Goal: Check status: Verify the current state of an ongoing process or item

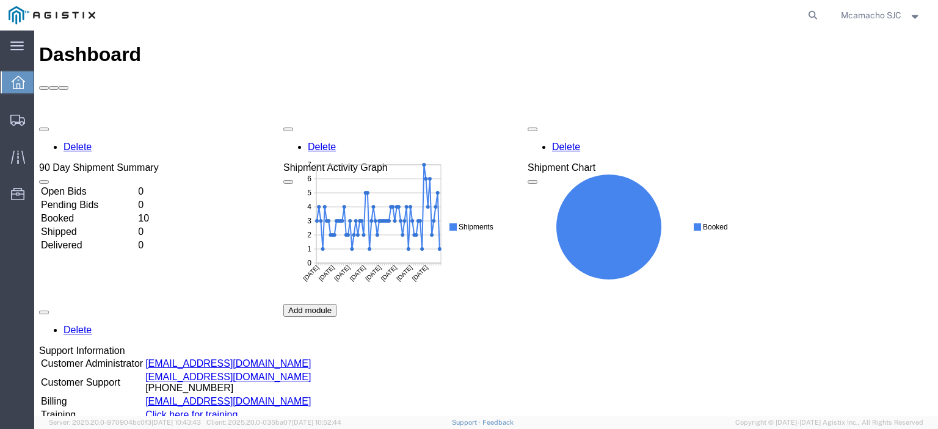
click at [0, 122] on ul "Dashboard Shipments Traffic Resources Address Book Saved Searches" at bounding box center [17, 144] width 34 height 149
click at [16, 120] on icon at bounding box center [17, 120] width 15 height 11
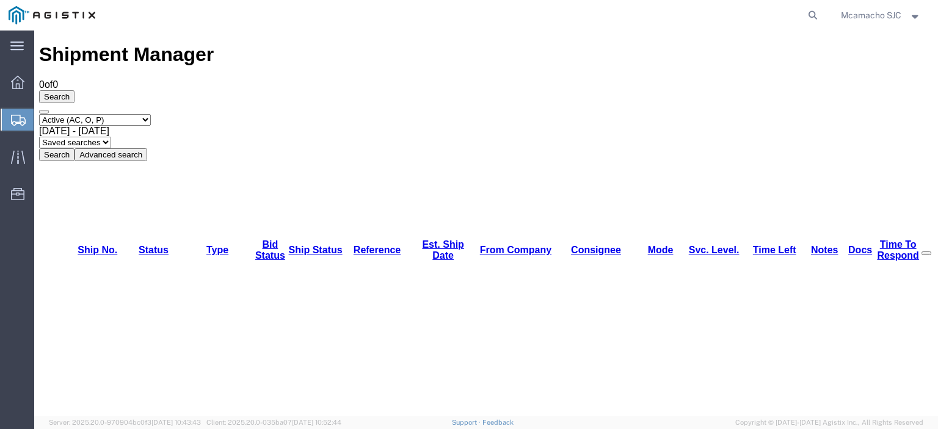
click at [100, 114] on select "Select status Active (AC, O, P) All Approved Awaiting Confirmation (AC) Booked …" at bounding box center [95, 120] width 112 height 12
select select "ALL"
click at [39, 114] on select "Select status Active (AC, O, P) All Approved Awaiting Confirmation (AC) Booked …" at bounding box center [95, 120] width 112 height 12
click at [74, 148] on button "Search" at bounding box center [56, 154] width 35 height 13
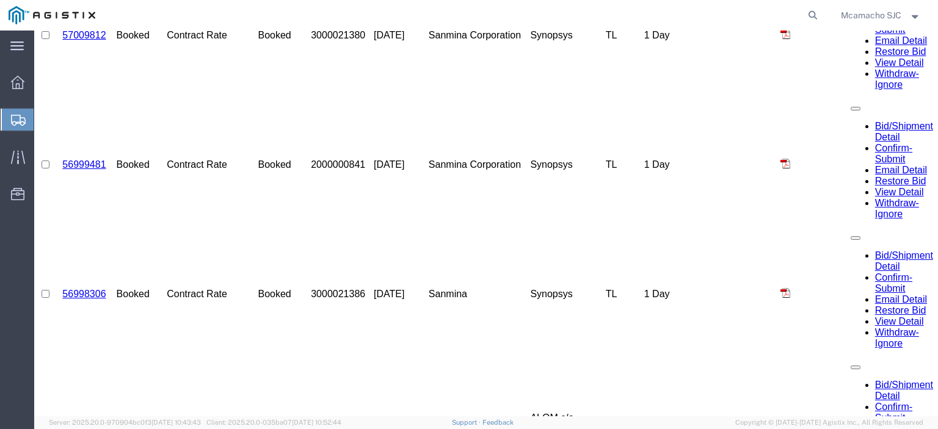
scroll to position [1336, 0]
